Goal: Transaction & Acquisition: Purchase product/service

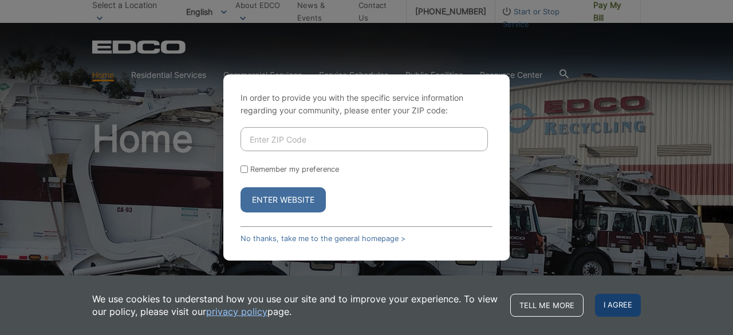
click at [612, 308] on span "I agree" at bounding box center [618, 305] width 46 height 23
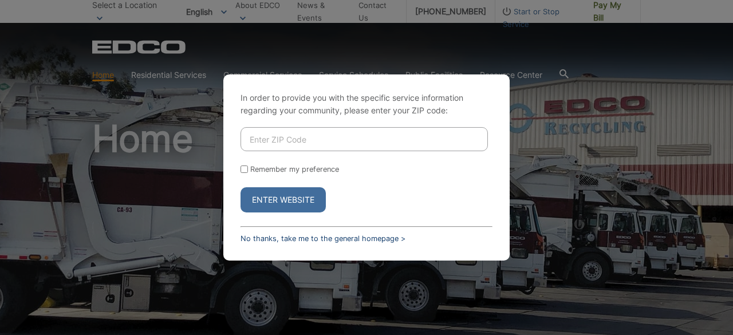
click at [326, 240] on link "No thanks, take me to the general homepage >" at bounding box center [323, 238] width 165 height 9
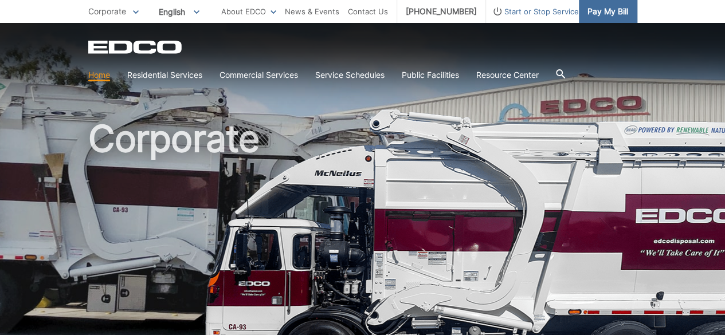
click at [612, 8] on span "Pay My Bill" at bounding box center [607, 11] width 41 height 13
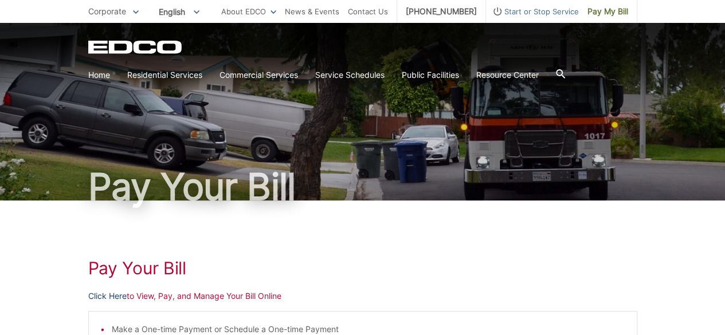
click at [111, 298] on link "Click Here" at bounding box center [107, 296] width 38 height 13
click at [115, 296] on link "Click Here" at bounding box center [107, 296] width 38 height 13
